Goal: Task Accomplishment & Management: Manage account settings

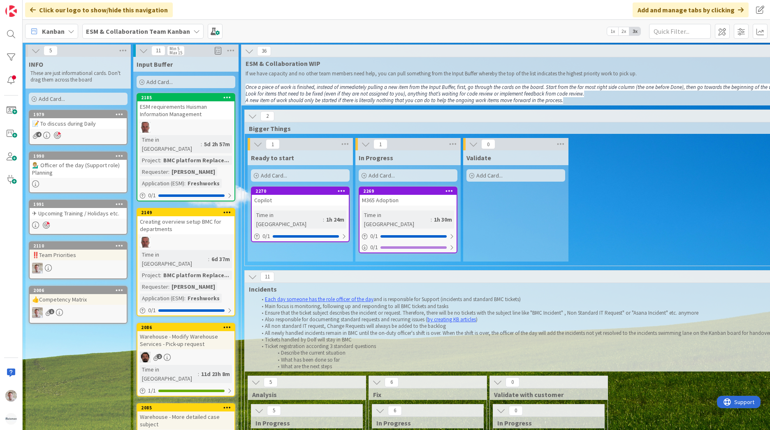
click at [125, 30] on b "ESM & Collaboration Team Kanban" at bounding box center [138, 31] width 104 height 8
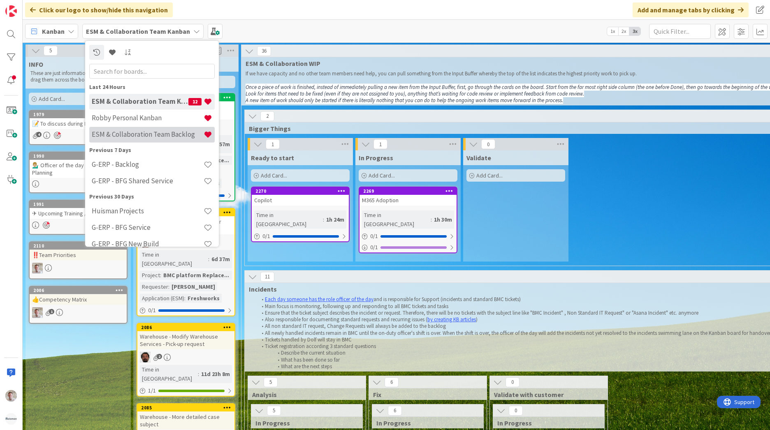
click at [146, 133] on h4 "ESM & Collaboration Team Backlog" at bounding box center [148, 134] width 112 height 8
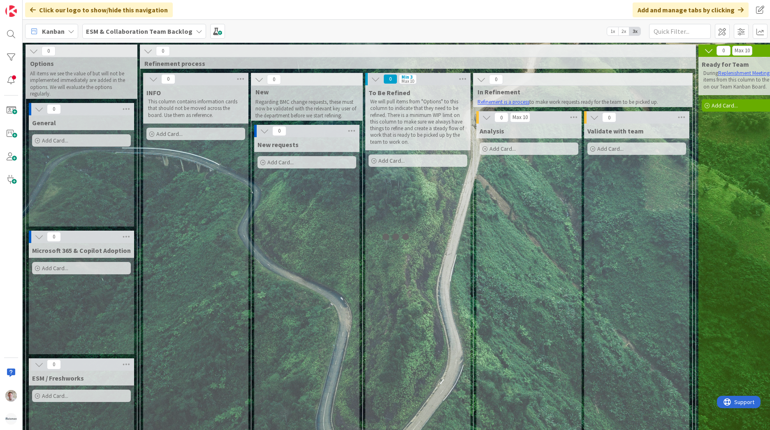
click at [149, 30] on b "ESM & Collaboration Team Backlog" at bounding box center [139, 31] width 107 height 8
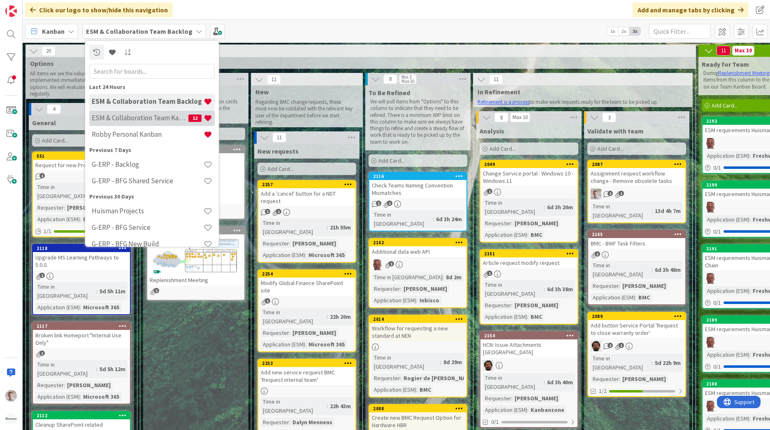
click at [139, 122] on h4 "ESM & Collaboration Team Kanban" at bounding box center [140, 118] width 97 height 8
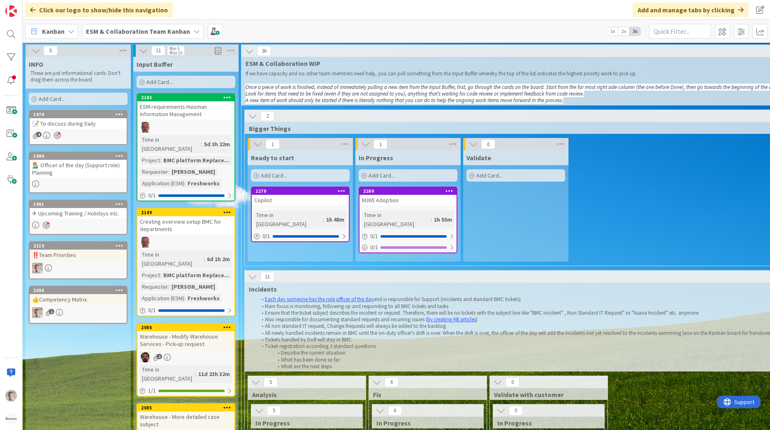
click at [112, 27] on b "ESM & Collaboration Team Kanban" at bounding box center [138, 31] width 104 height 8
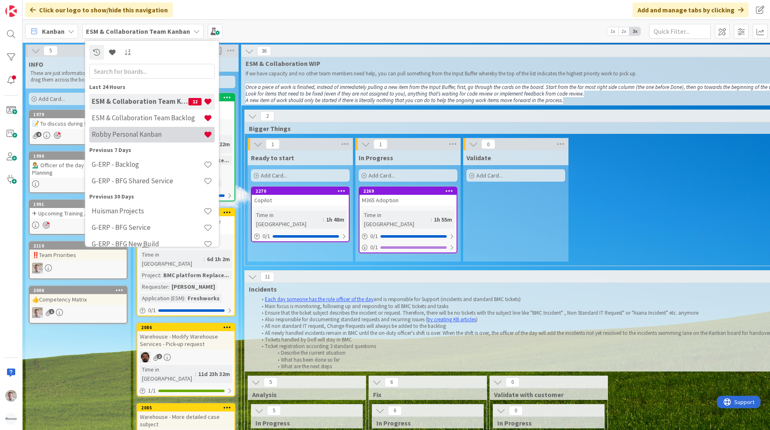
click at [119, 139] on div "Robby Personal Kanban" at bounding box center [151, 135] width 125 height 16
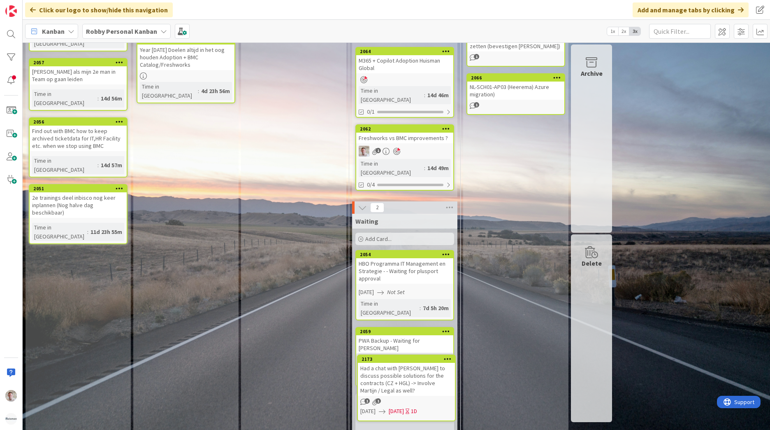
scroll to position [158, 0]
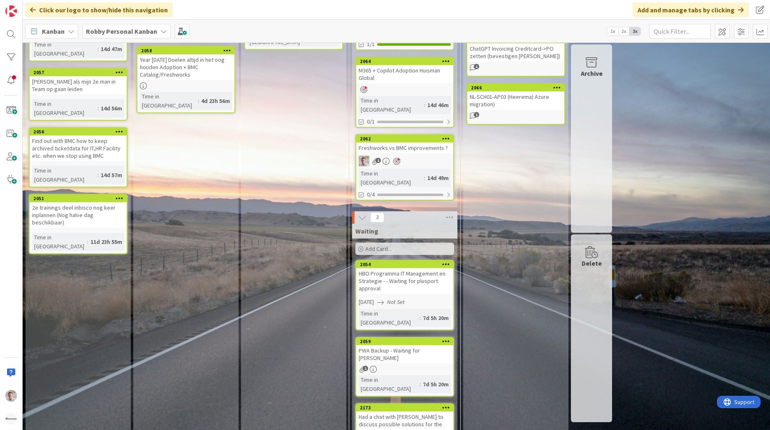
click at [396, 411] on div "Had a chat with Karel to discuss possible solutions for the contracts (CZ + HGL…" at bounding box center [404, 427] width 97 height 33
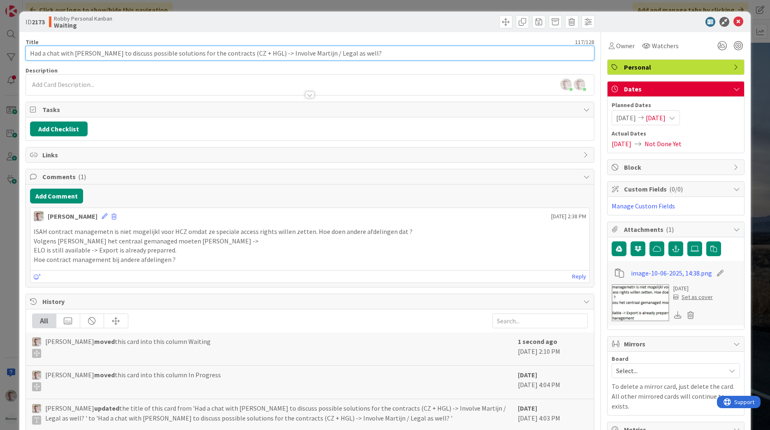
drag, startPoint x: 354, startPoint y: 53, endPoint x: -216, endPoint y: 38, distance: 570.9
click at [0, 38] on html "Click our logo to show/hide this navigation Add and manage tabs by clicking Kan…" at bounding box center [385, 215] width 770 height 430
click at [86, 53] on input "Had a chat with Karel to discuss possible solutions for the contracts (CZ + HGL…" at bounding box center [310, 53] width 569 height 15
drag, startPoint x: 248, startPoint y: 53, endPoint x: 536, endPoint y: 54, distance: 288.0
click at [520, 55] on input "Had a chat with Karel to discuss possible solutions for the contracts (CZ + HGL…" at bounding box center [310, 53] width 569 height 15
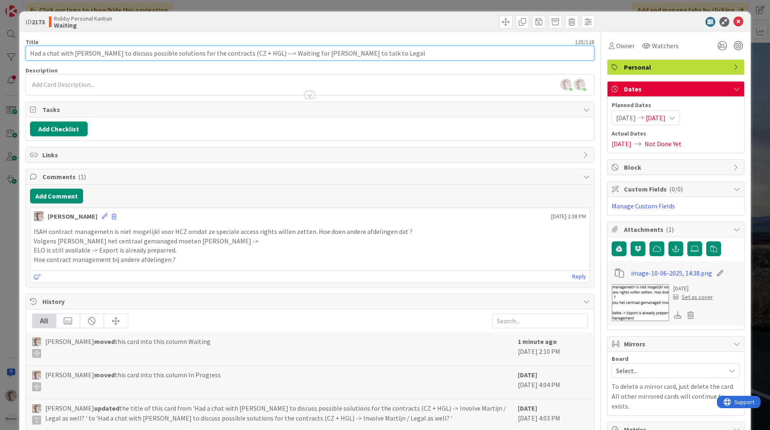
scroll to position [170, 0]
type input "Had a chat with Karel to discuss possible solutions for the contracts (CZ + HGL…"
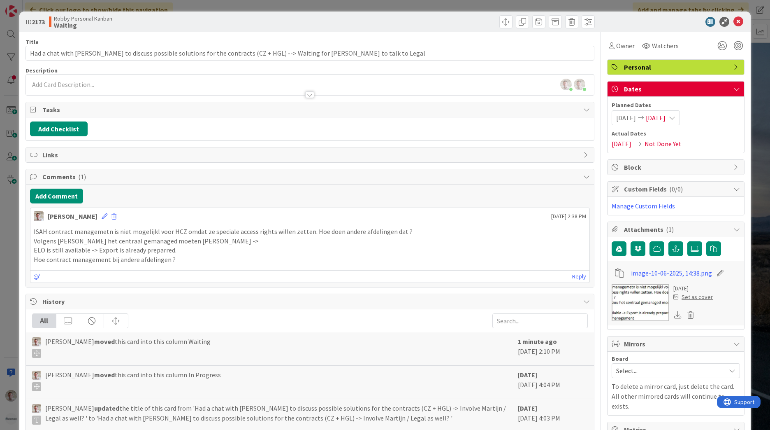
click at [633, 121] on span "10/06/2025" at bounding box center [626, 118] width 20 height 10
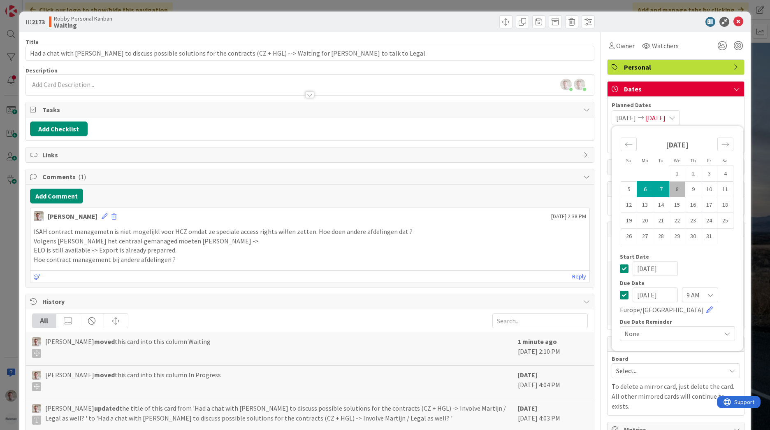
click at [621, 267] on icon at bounding box center [624, 268] width 9 height 10
click at [723, 142] on icon "Move forward to switch to the next month." at bounding box center [726, 144] width 8 height 8
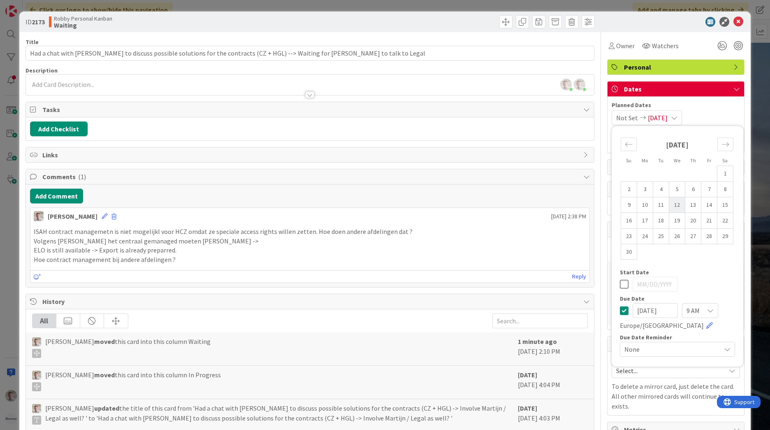
click at [671, 208] on td "12" at bounding box center [677, 205] width 16 height 16
type input "11/12/2025"
click at [671, 208] on td "12" at bounding box center [677, 205] width 16 height 16
type input "11/12/2025"
click at [620, 283] on icon at bounding box center [624, 284] width 9 height 10
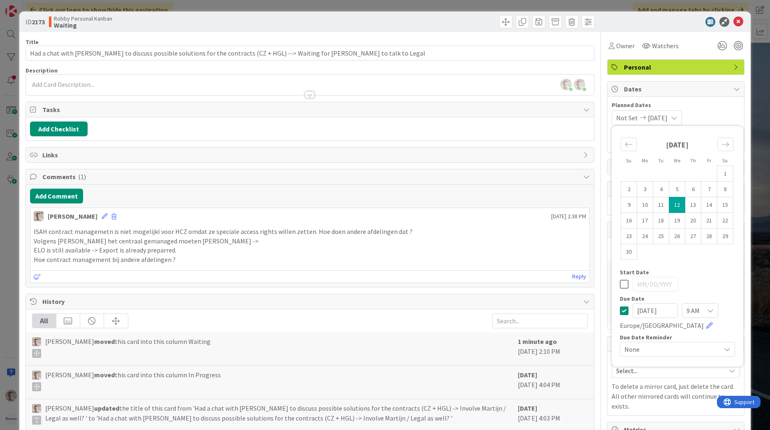
click at [697, 124] on div "Not Set 11/12/2025 Su Mo Tu We Th Fr Sa October 2025 1 2 3 4 5 6 7 8 9 10 11 12…" at bounding box center [676, 117] width 128 height 15
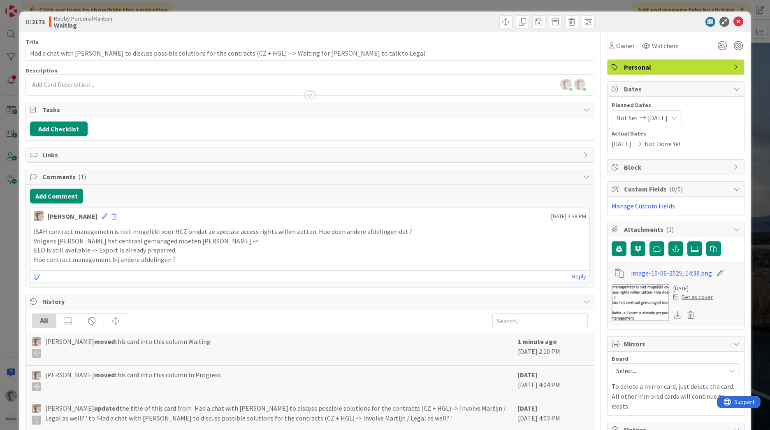
click at [59, 81] on div "Robby de Bie just joined Robby de Bie joined 21 m ago" at bounding box center [310, 84] width 568 height 21
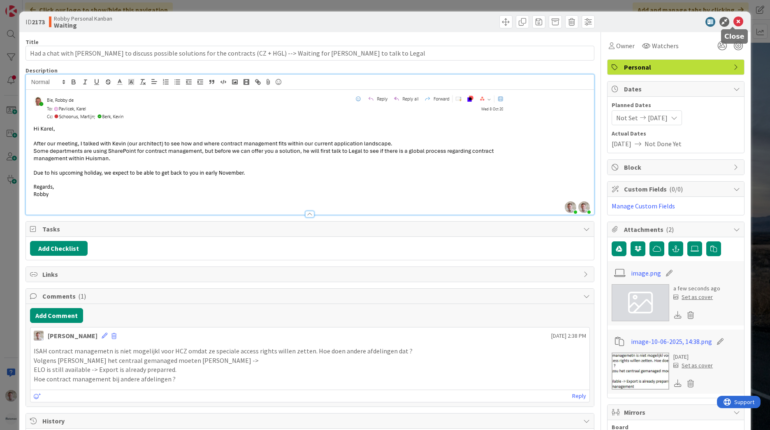
click at [737, 23] on icon at bounding box center [739, 22] width 10 height 10
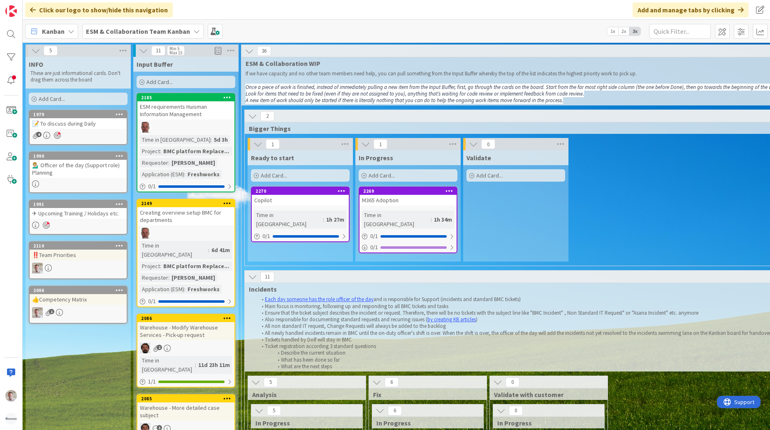
click at [148, 32] on b "ESM & Collaboration Team Kanban" at bounding box center [138, 31] width 104 height 8
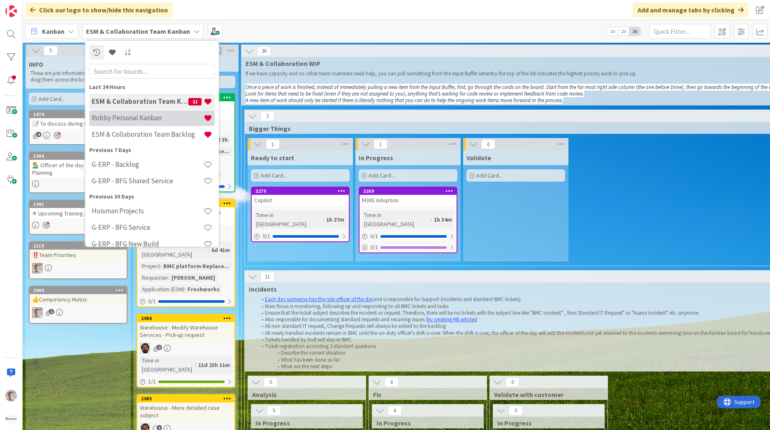
click at [129, 120] on h4 "Robby Personal Kanban" at bounding box center [148, 118] width 112 height 8
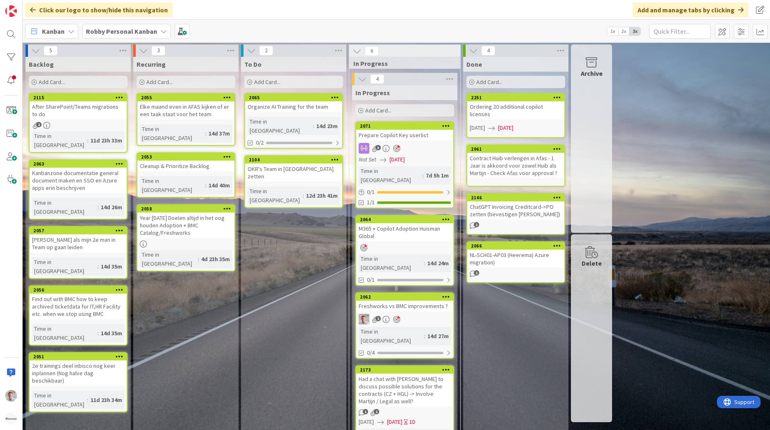
click at [151, 33] on b "Robby Personal Kanban" at bounding box center [121, 31] width 71 height 8
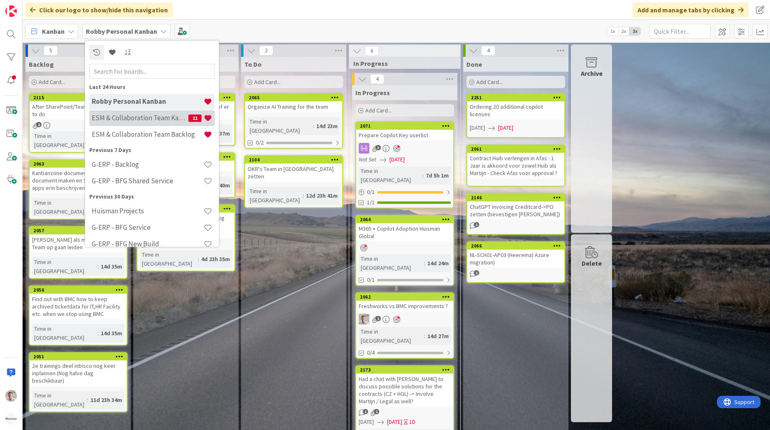
click at [138, 121] on h4 "ESM & Collaboration Team Kanban" at bounding box center [140, 118] width 97 height 8
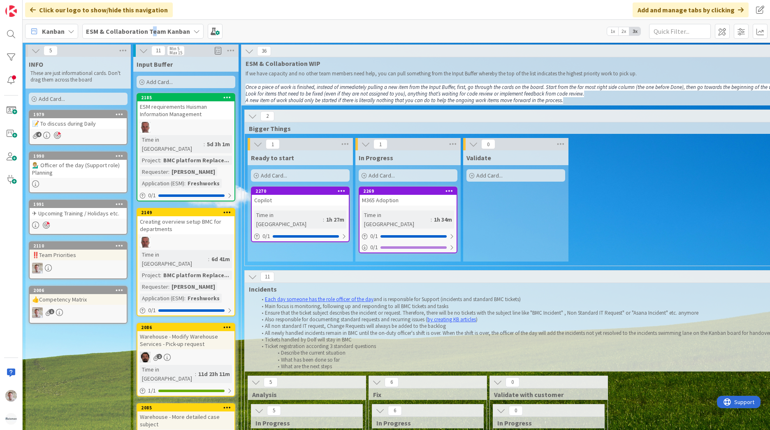
click at [149, 31] on b "ESM & Collaboration Team Kanban" at bounding box center [138, 31] width 104 height 8
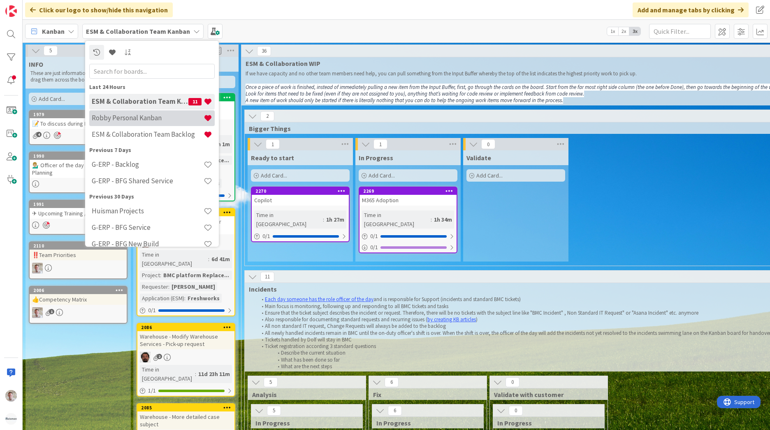
click at [152, 121] on h4 "Robby Personal Kanban" at bounding box center [148, 118] width 112 height 8
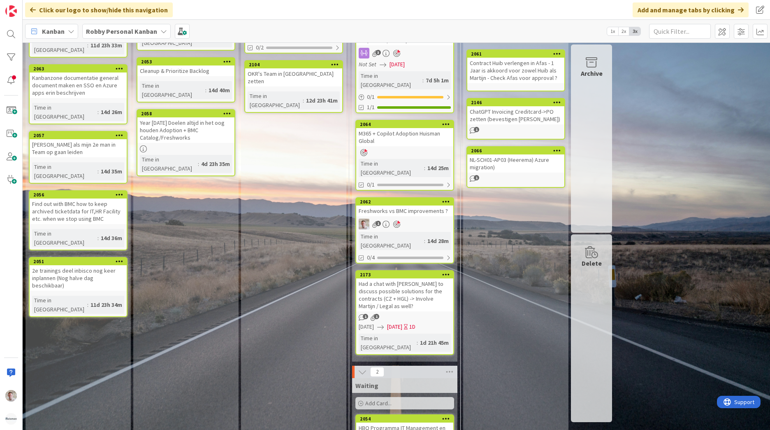
scroll to position [170, 0]
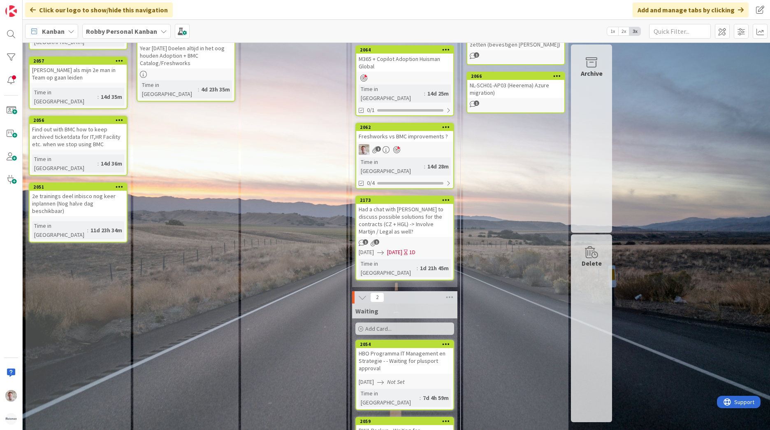
click at [402, 204] on div "Had a chat with Karel to discuss possible solutions for the contracts (CZ + HGL…" at bounding box center [404, 220] width 97 height 33
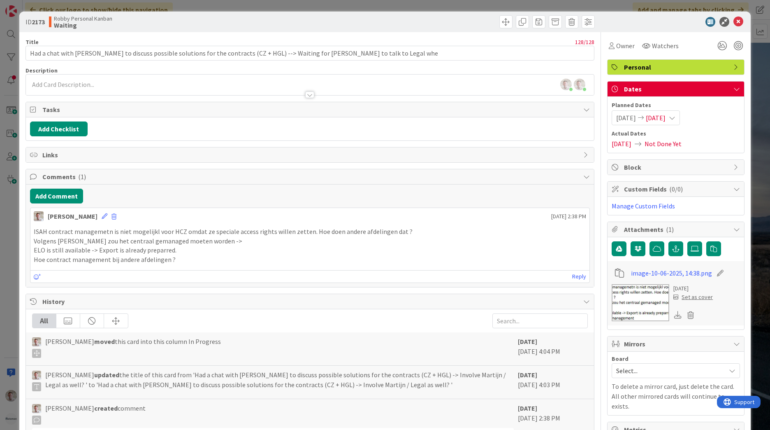
type input "Had a chat with Karel to discuss possible solutions for the contracts (CZ + HGL…"
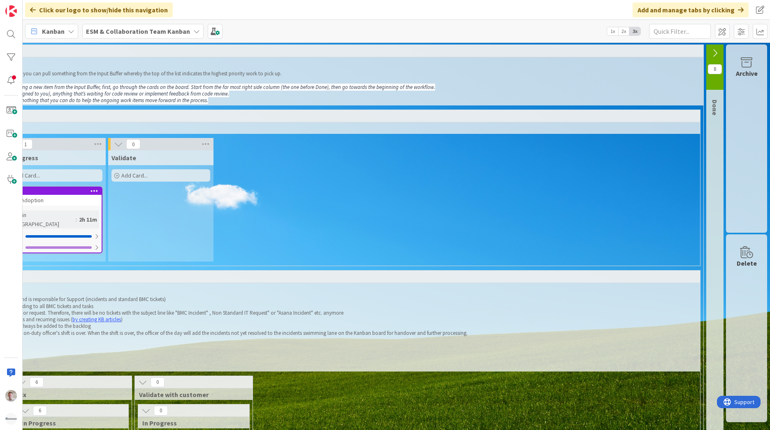
scroll to position [0, 358]
click at [726, 31] on span at bounding box center [722, 31] width 15 height 15
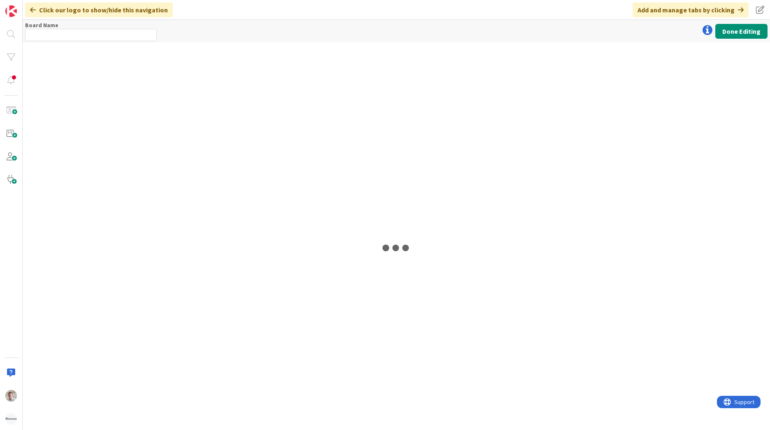
type input "ESM & Collaboration Team Kanban"
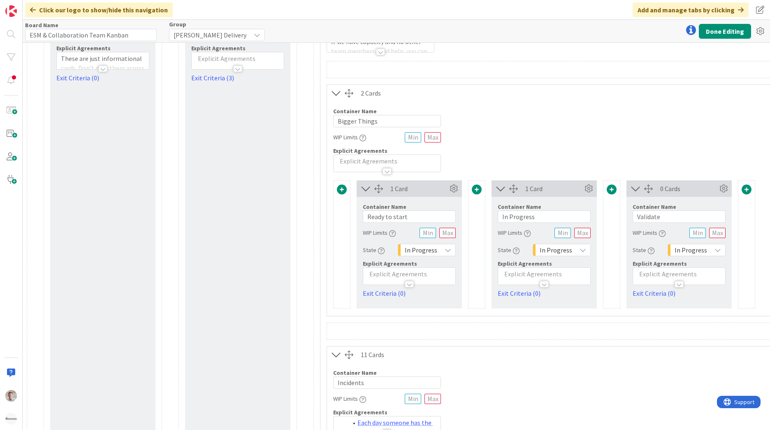
scroll to position [82, 0]
click at [557, 216] on input "In Progress" at bounding box center [544, 216] width 93 height 12
click at [359, 119] on input "Bigger Things" at bounding box center [387, 120] width 108 height 12
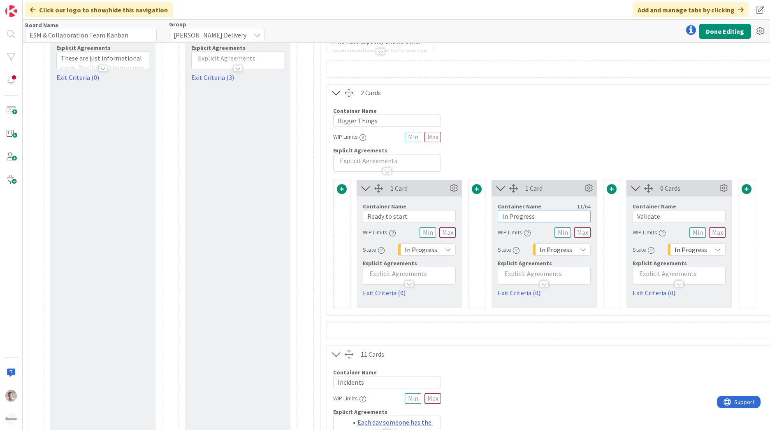
click at [522, 216] on input "In Progress" at bounding box center [544, 216] width 93 height 12
paste input "Bigger Thing"
type input "Bigger Things"
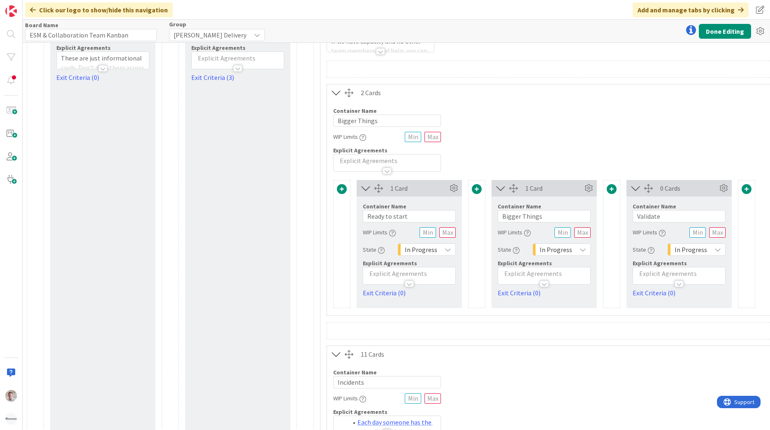
click at [371, 188] on icon at bounding box center [366, 188] width 14 height 11
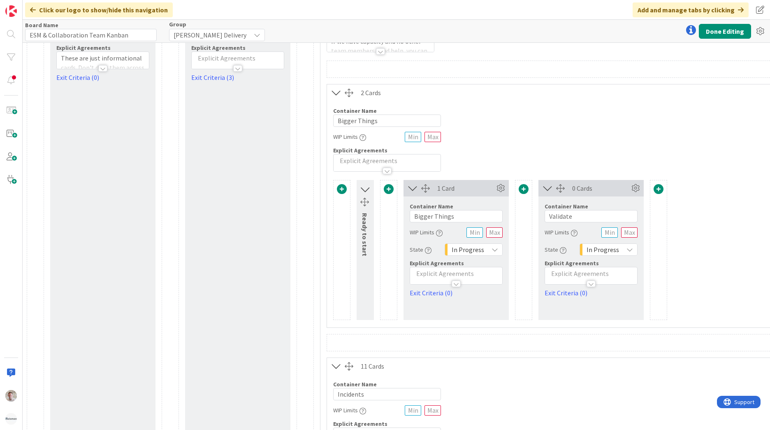
click at [367, 193] on icon at bounding box center [365, 189] width 11 height 14
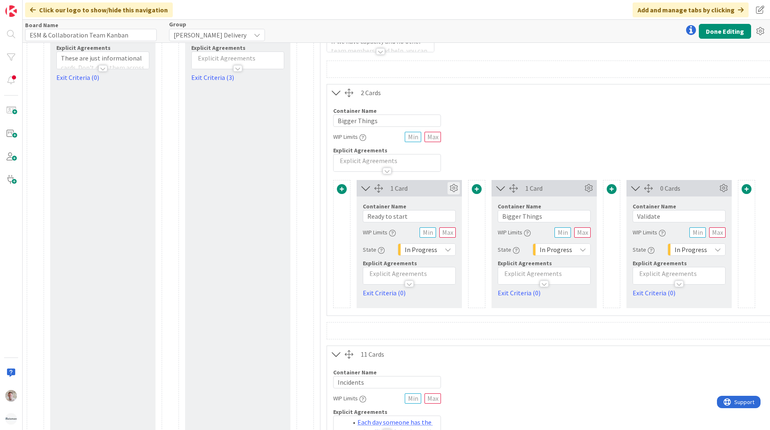
click at [452, 192] on icon at bounding box center [454, 188] width 12 height 12
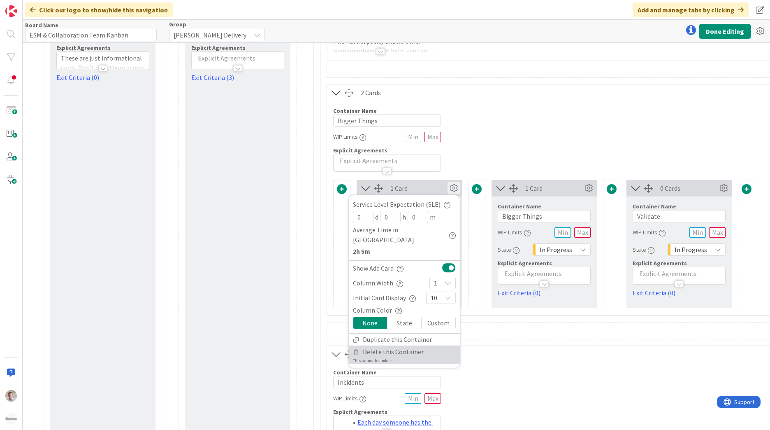
click at [377, 346] on span "Delete this Container" at bounding box center [393, 352] width 61 height 12
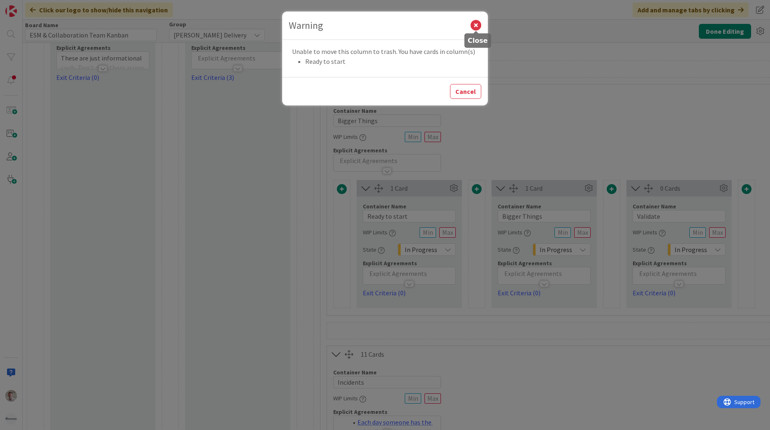
click at [481, 22] on icon at bounding box center [476, 25] width 11 height 11
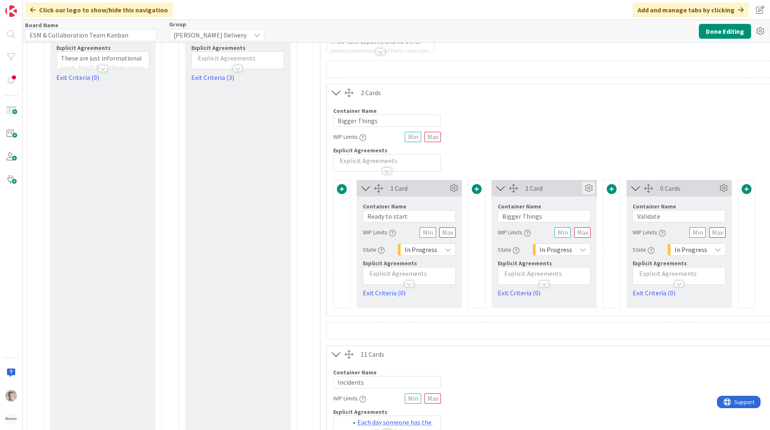
click at [586, 186] on icon at bounding box center [589, 188] width 12 height 12
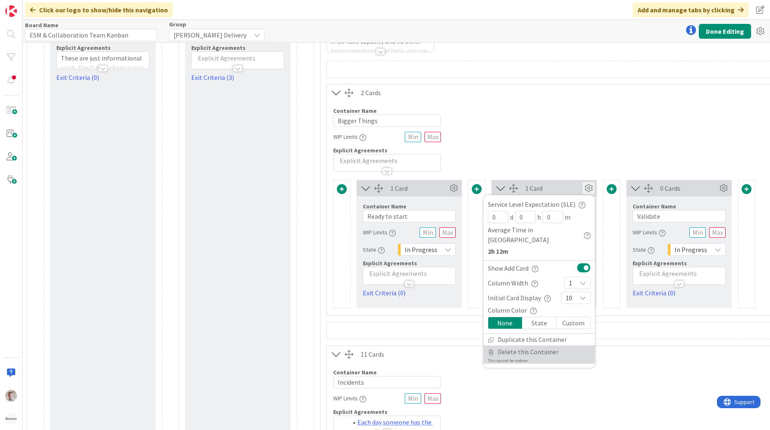
click at [511, 346] on span "Delete this Container" at bounding box center [528, 352] width 61 height 12
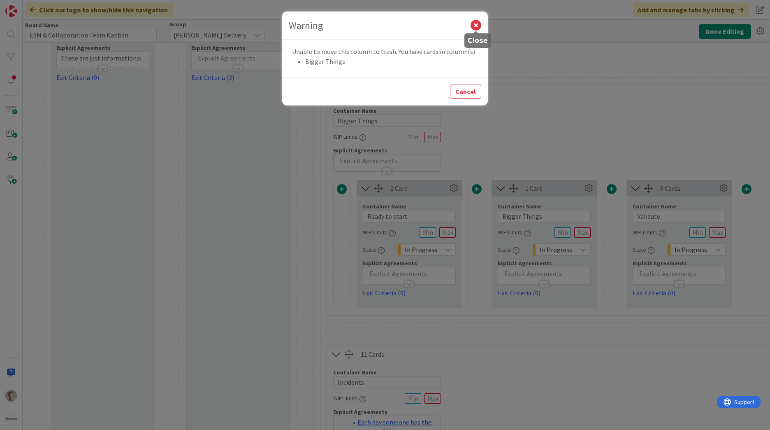
click at [476, 25] on icon at bounding box center [476, 25] width 11 height 11
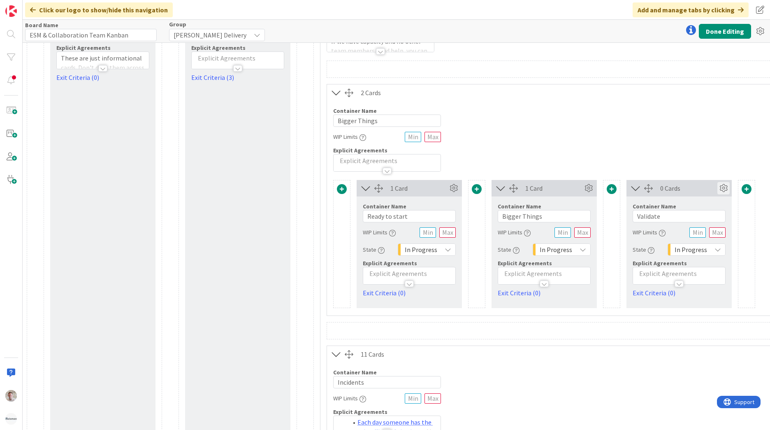
click at [723, 190] on icon at bounding box center [724, 188] width 12 height 12
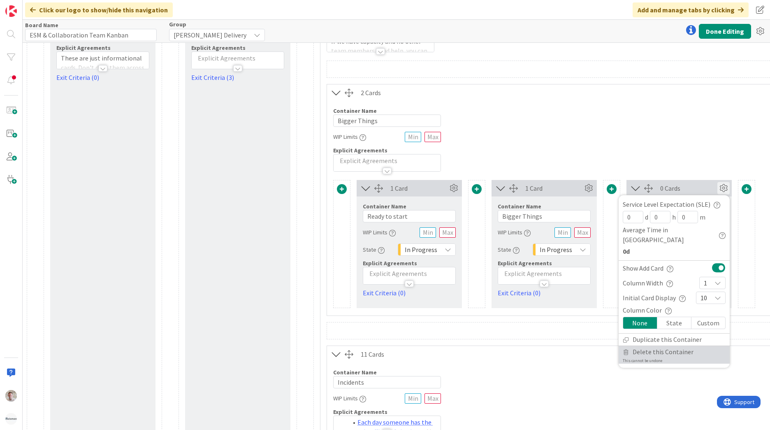
click at [639, 346] on span "Delete this Container" at bounding box center [663, 352] width 61 height 12
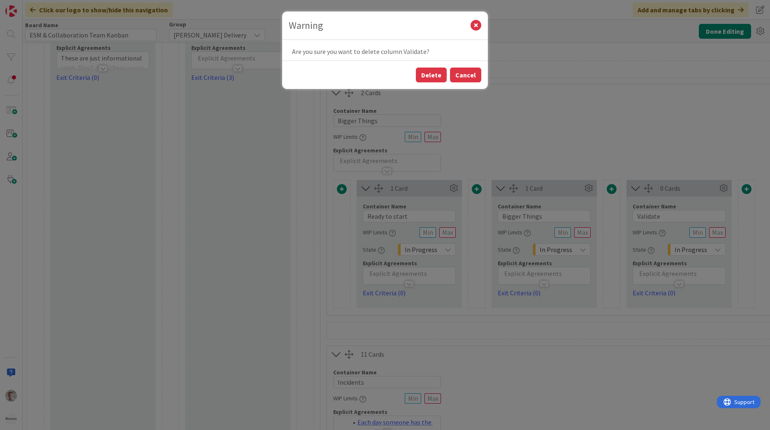
click at [469, 72] on button "Cancel" at bounding box center [465, 74] width 31 height 15
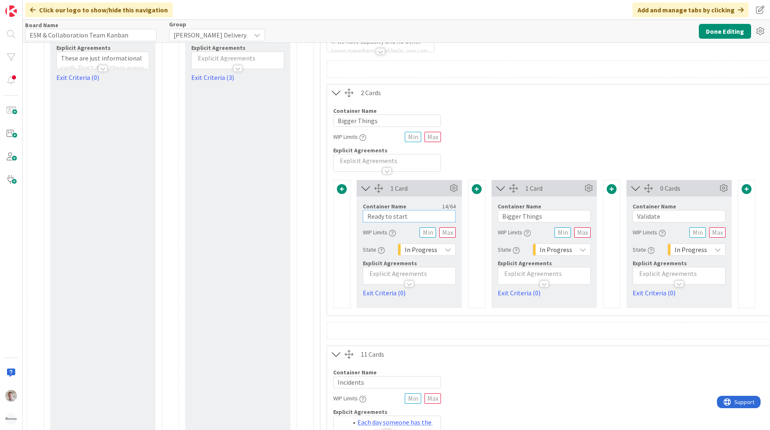
click at [389, 217] on input "Ready to start" at bounding box center [409, 216] width 93 height 12
type input "1"
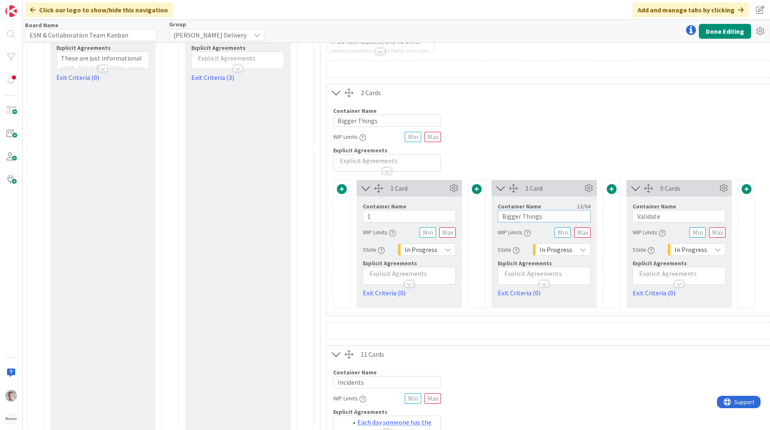
click at [508, 216] on input "Bigger Things" at bounding box center [544, 216] width 93 height 12
click at [516, 216] on input "Bigger Things" at bounding box center [544, 216] width 93 height 12
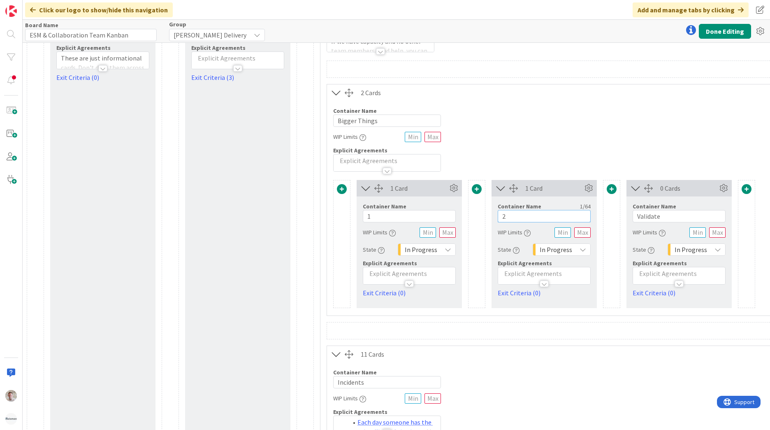
type input "2"
click at [642, 216] on input "Validate" at bounding box center [679, 216] width 93 height 12
type input "3"
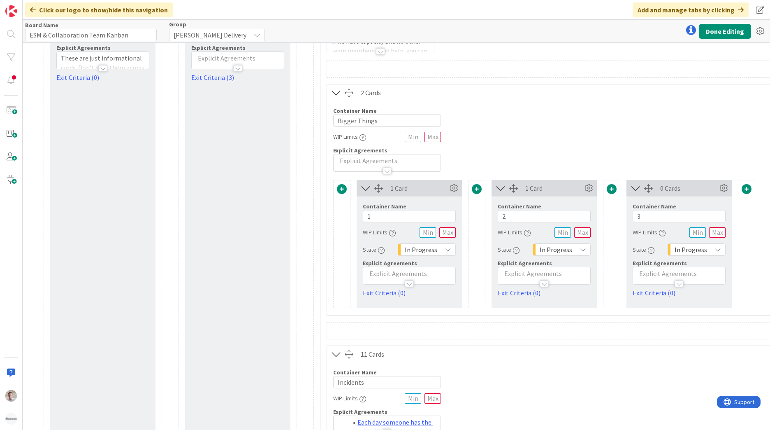
click at [636, 186] on icon at bounding box center [636, 188] width 14 height 11
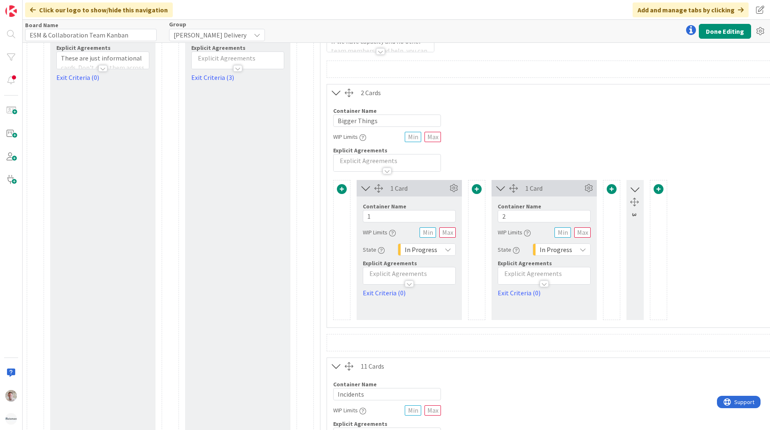
click at [636, 186] on icon at bounding box center [635, 189] width 11 height 14
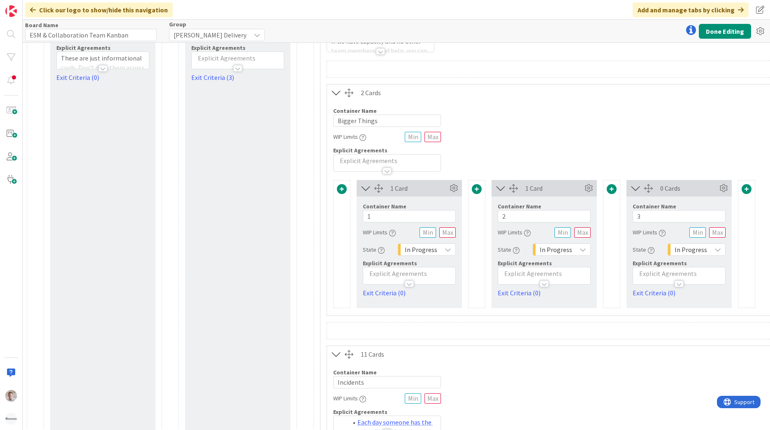
click at [362, 188] on icon at bounding box center [366, 188] width 14 height 11
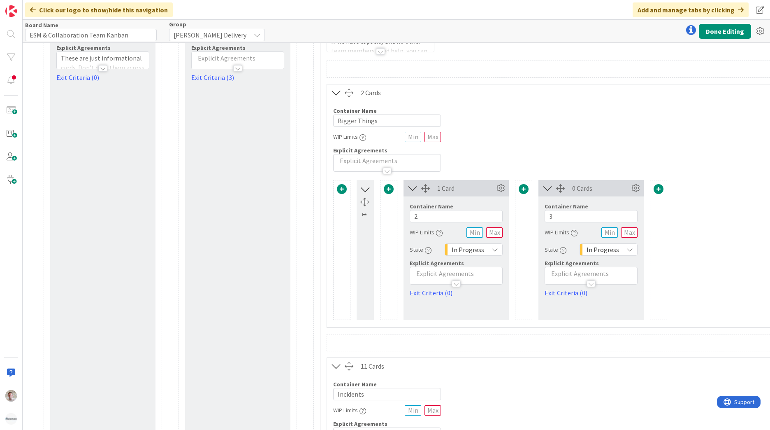
click at [363, 187] on icon at bounding box center [365, 189] width 11 height 14
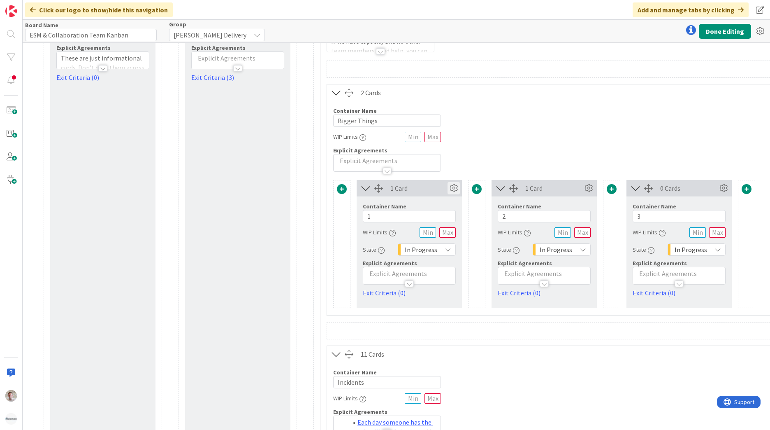
click at [455, 190] on icon at bounding box center [454, 188] width 12 height 12
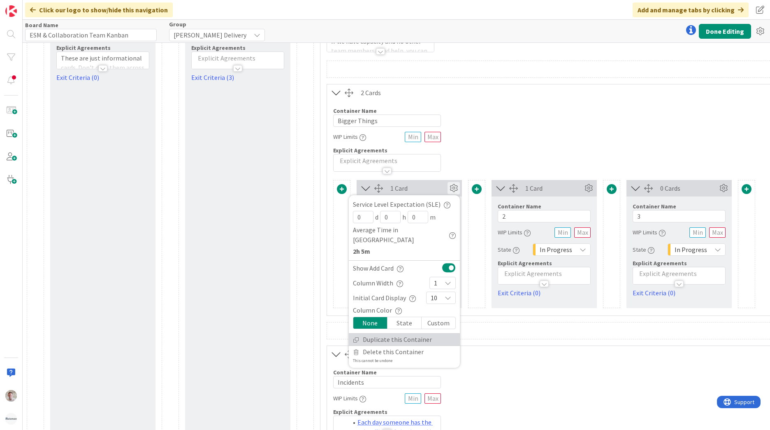
click at [413, 333] on link "Duplicate this Container" at bounding box center [404, 339] width 111 height 12
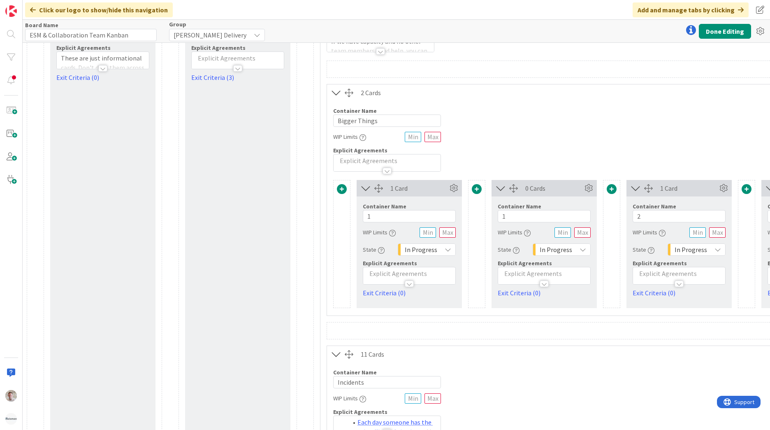
scroll to position [82, 193]
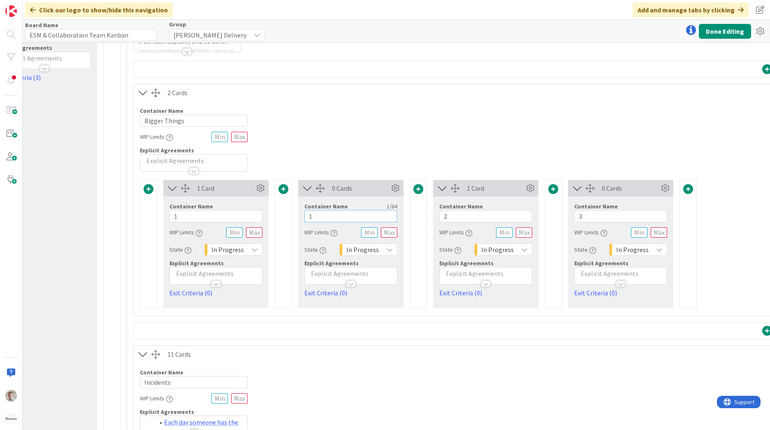
click at [353, 214] on input "1" at bounding box center [350, 216] width 93 height 12
type input "2"
click at [465, 212] on input "2" at bounding box center [485, 216] width 93 height 12
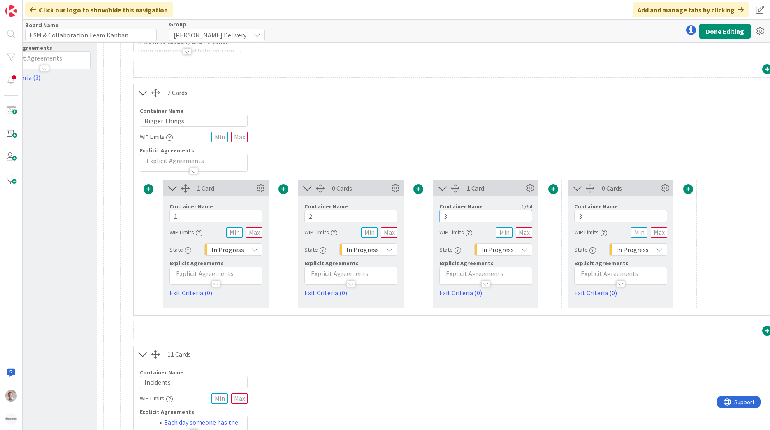
type input "3"
click at [595, 213] on input "3" at bounding box center [620, 216] width 93 height 12
type input "4"
click at [579, 191] on icon at bounding box center [578, 188] width 14 height 11
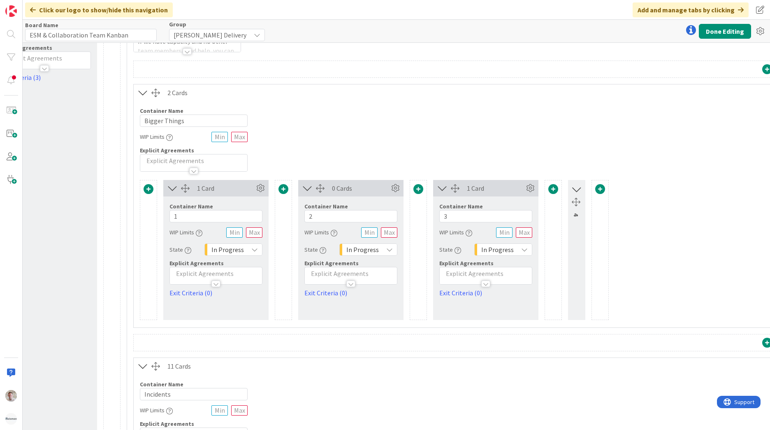
click at [574, 190] on icon at bounding box center [576, 189] width 11 height 14
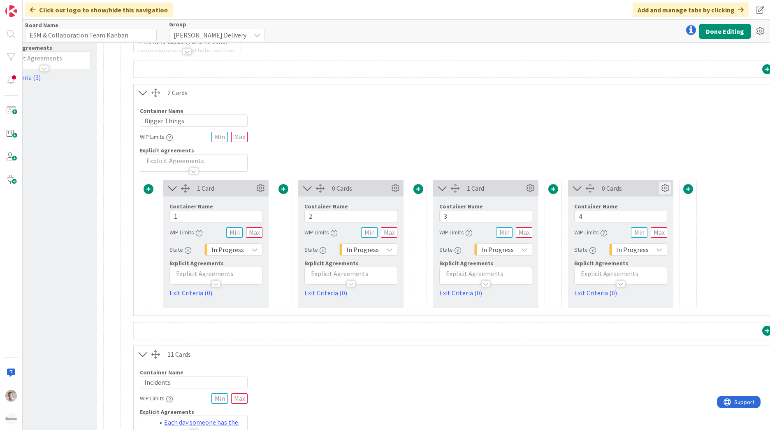
click at [665, 191] on icon at bounding box center [665, 188] width 12 height 12
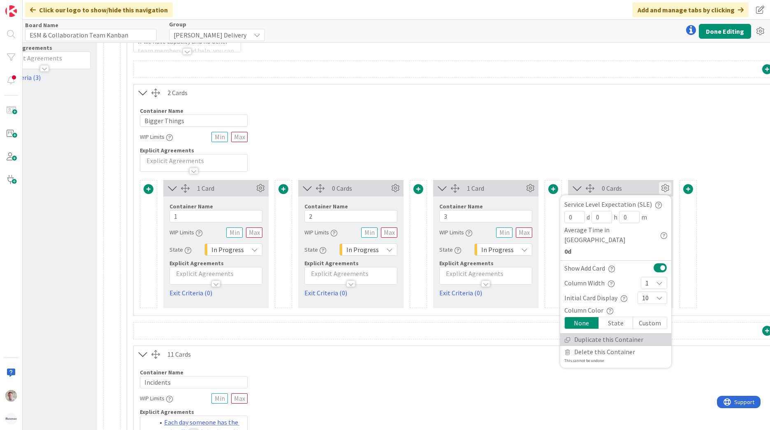
click at [600, 333] on link "Duplicate this Container" at bounding box center [615, 339] width 111 height 12
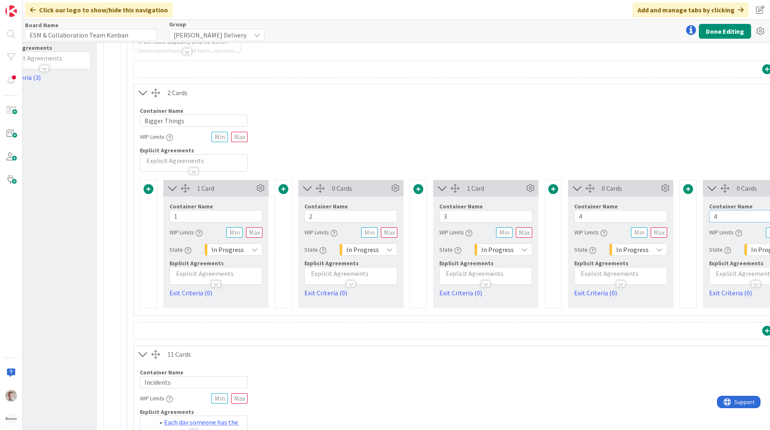
click at [725, 216] on input "4" at bounding box center [755, 216] width 93 height 12
type input "5"
click at [714, 30] on button "Done Editing" at bounding box center [725, 31] width 52 height 15
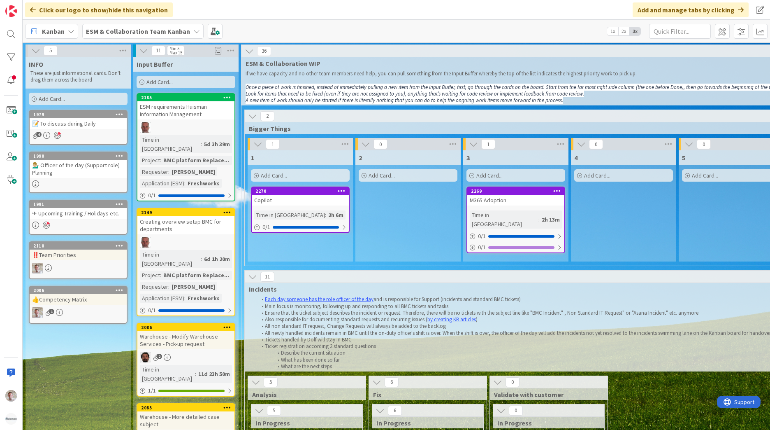
click at [36, 51] on icon at bounding box center [35, 50] width 9 height 9
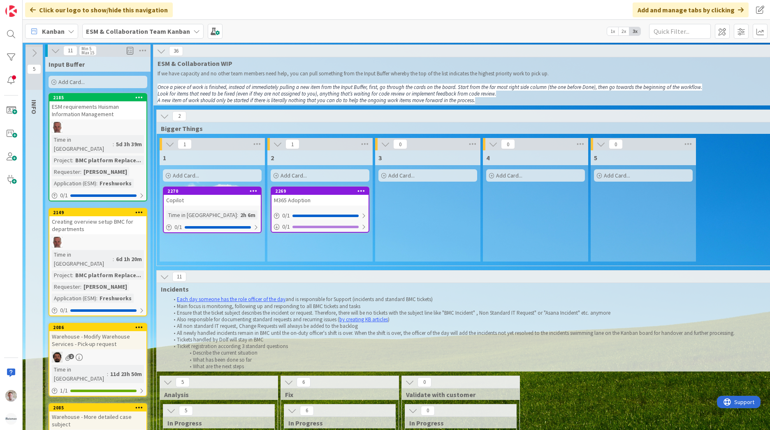
click at [125, 28] on b "ESM & Collaboration Team Kanban" at bounding box center [138, 31] width 104 height 8
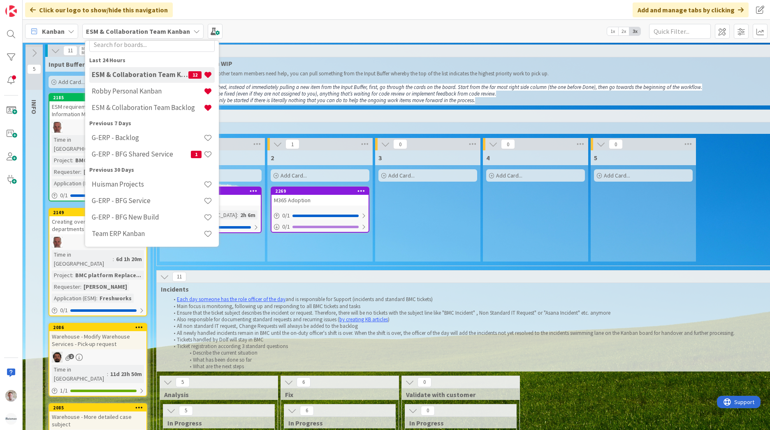
scroll to position [57, 0]
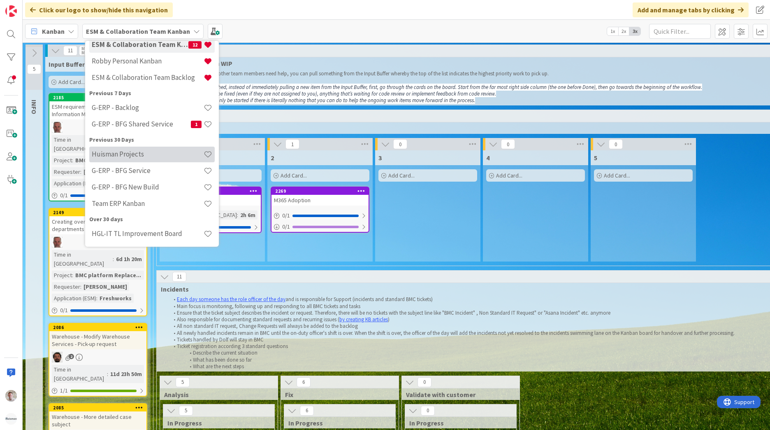
click at [131, 150] on h4 "Huisman Projects" at bounding box center [148, 154] width 112 height 8
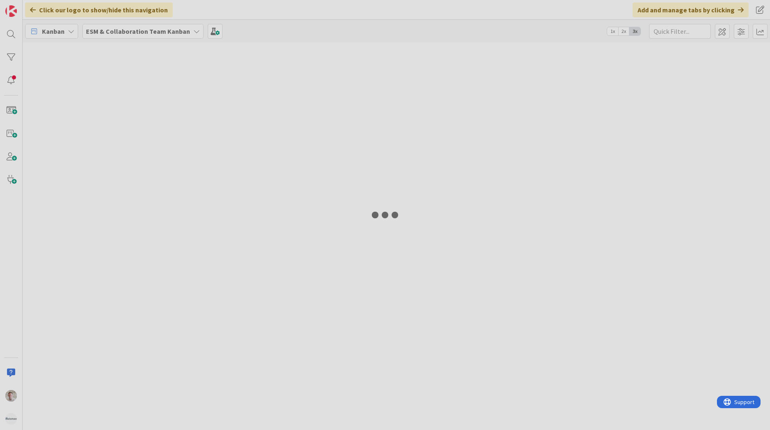
type input "m365"
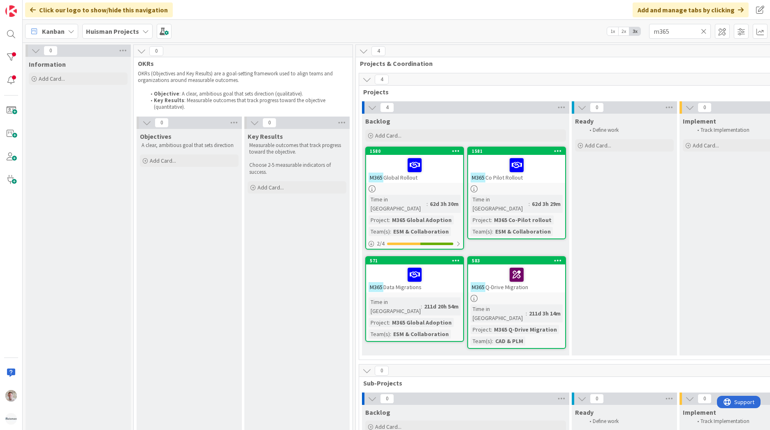
click at [537, 177] on div "M365 Co Pilot Rollout" at bounding box center [516, 169] width 97 height 28
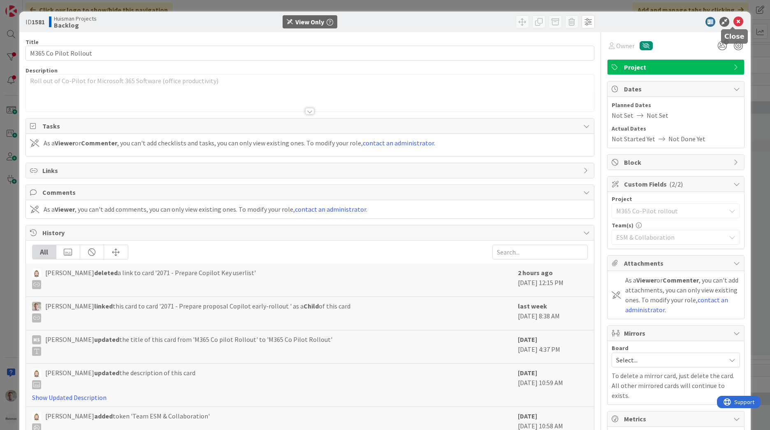
click at [734, 22] on icon at bounding box center [739, 22] width 10 height 10
